Goal: Complete application form

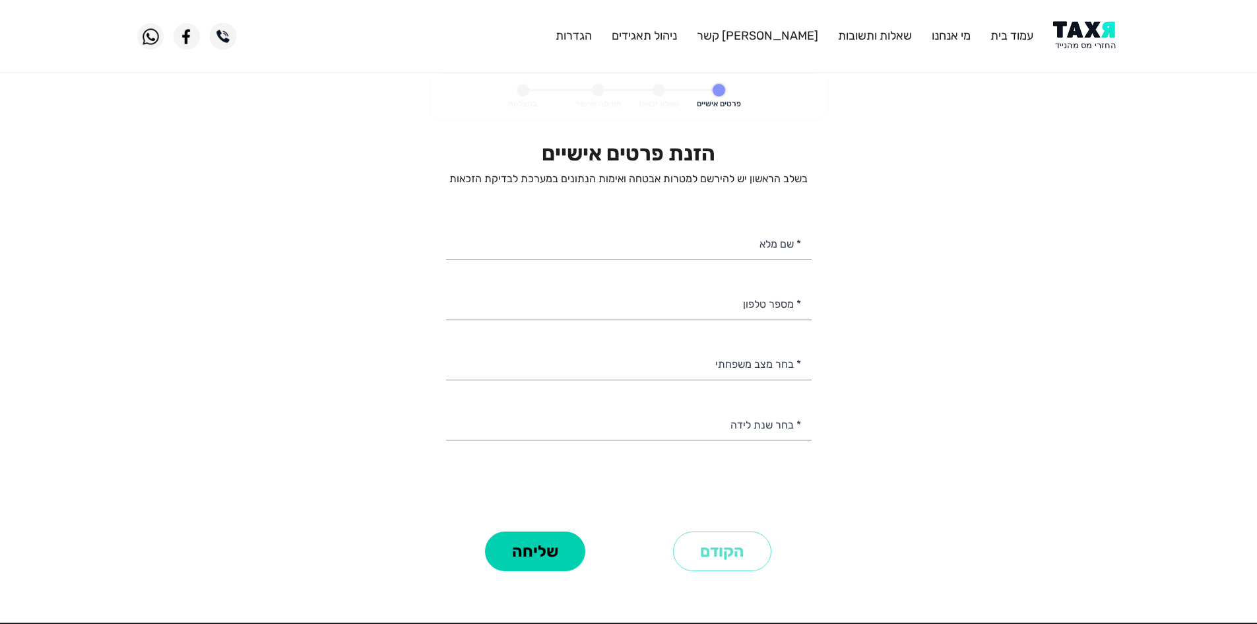
click at [623, 165] on h2 "הזנת פרטים אישיים" at bounding box center [629, 153] width 366 height 25
drag, startPoint x: 581, startPoint y: 162, endPoint x: 572, endPoint y: 165, distance: 9.0
click at [579, 162] on h2 "הזנת פרטים אישיים" at bounding box center [629, 153] width 366 height 25
click at [502, 183] on p "בשלב הראשון יש להירשם למטרות אבטחה ואימות הנתונים במערכת לבדיקת הזכאות" at bounding box center [629, 179] width 366 height 15
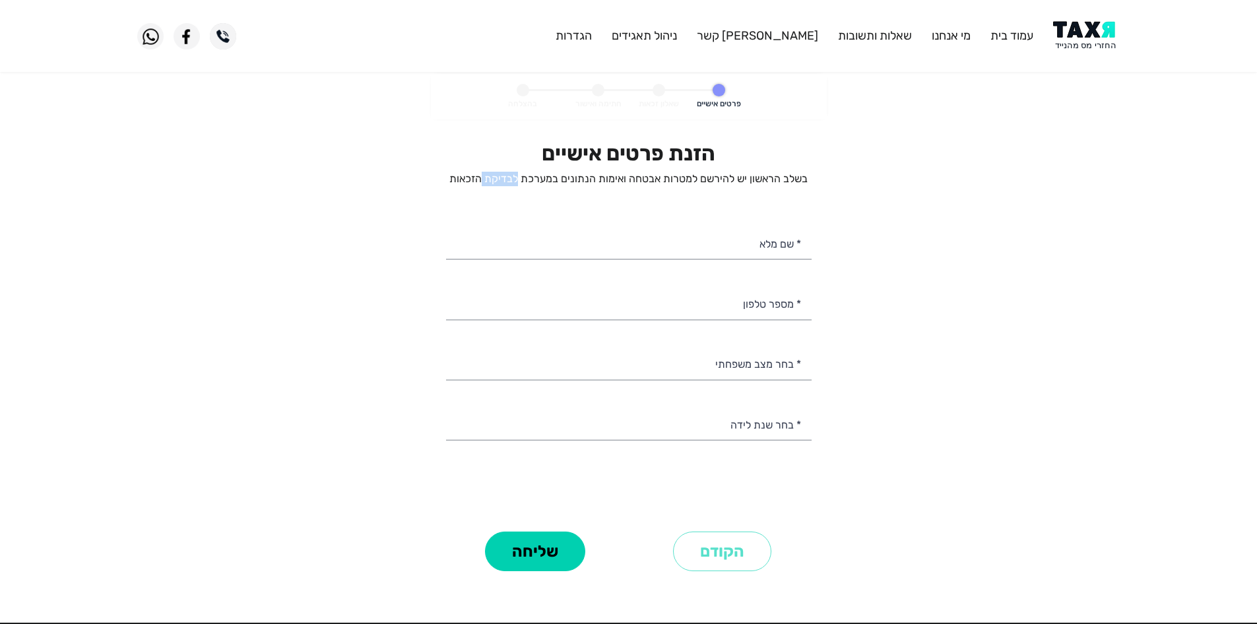
click at [502, 183] on p "בשלב הראשון יש להירשם למטרות אבטחה ואימות הנתונים במערכת לבדיקת הזכאות" at bounding box center [629, 179] width 366 height 15
click at [576, 178] on p "בשלב הראשון יש להירשם למטרות אבטחה ואימות הנתונים במערכת לבדיקת הזכאות" at bounding box center [629, 179] width 366 height 15
click at [652, 180] on p "בשלב הראשון יש להירשם למטרות אבטחה ואימות הנתונים במערכת לבדיקת הזכאות" at bounding box center [629, 179] width 366 height 15
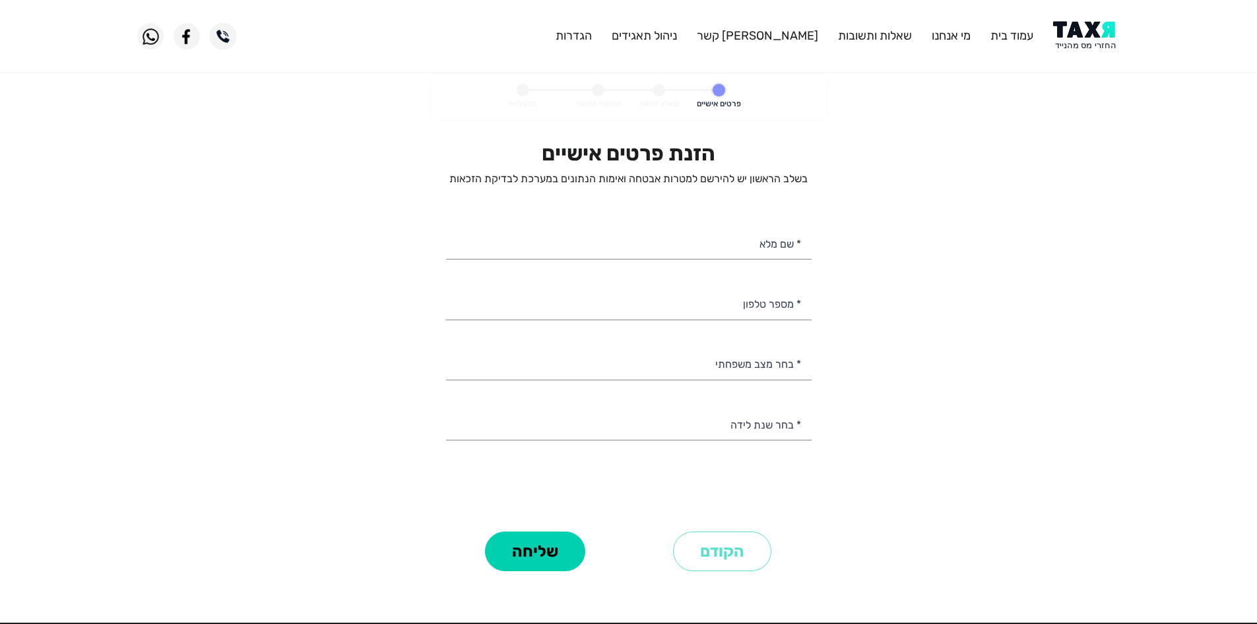
click at [816, 182] on div "הזנת פרטים אישיים בשלב הראשון יש להירשם למטרות אבטחה ואימות הנתונים במערכת לבדי…" at bounding box center [628, 358] width 385 height 434
click at [797, 182] on p "בשלב הראשון יש להירשם למטרות אבטחה ואימות הנתונים במערכת לבדיקת הזכאות" at bounding box center [629, 179] width 366 height 15
click at [725, 179] on p "בשלב הראשון יש להירשם למטרות אבטחה ואימות הנתונים במערכת לבדיקת הזכאות" at bounding box center [629, 179] width 366 height 15
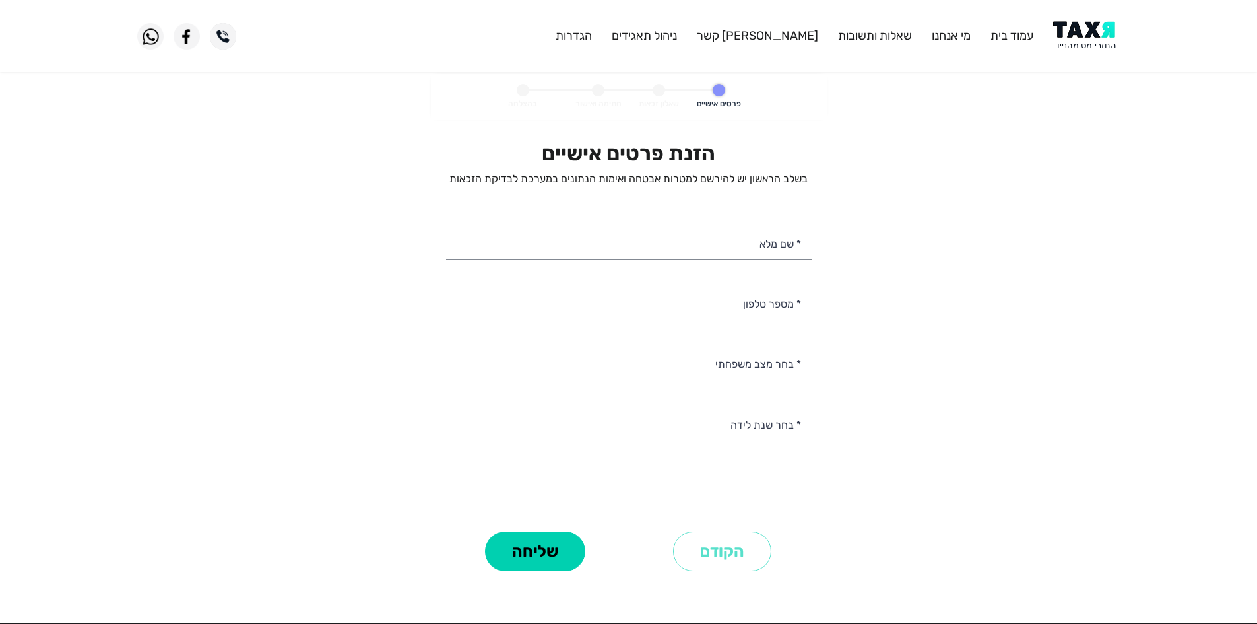
click at [792, 174] on p "בשלב הראשון יש להירשם למטרות אבטחה ואימות הנתונים במערכת לבדיקת הזכאות" at bounding box center [629, 179] width 366 height 15
